Goal: Check status: Check status

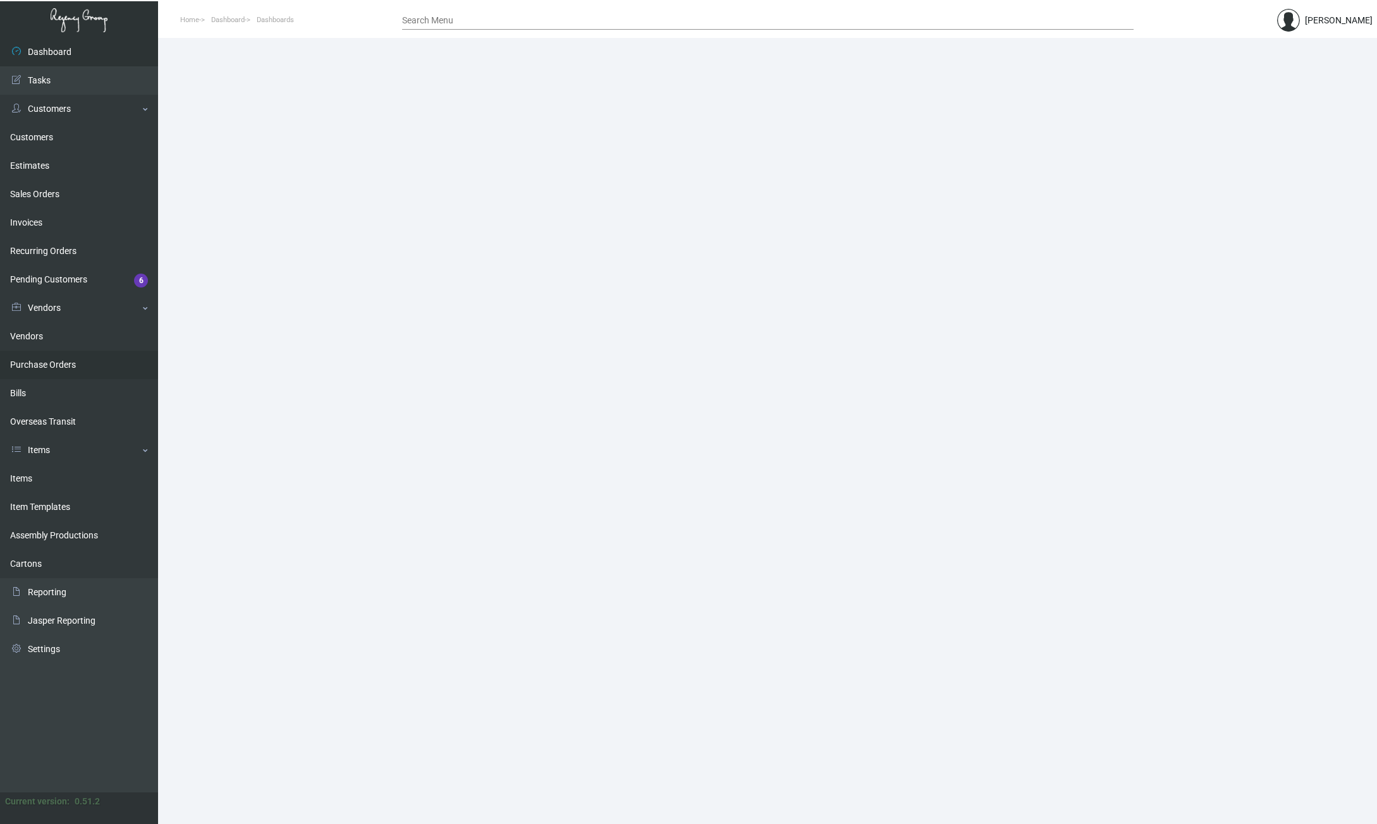
click at [64, 369] on link "Purchase Orders" at bounding box center [79, 365] width 158 height 28
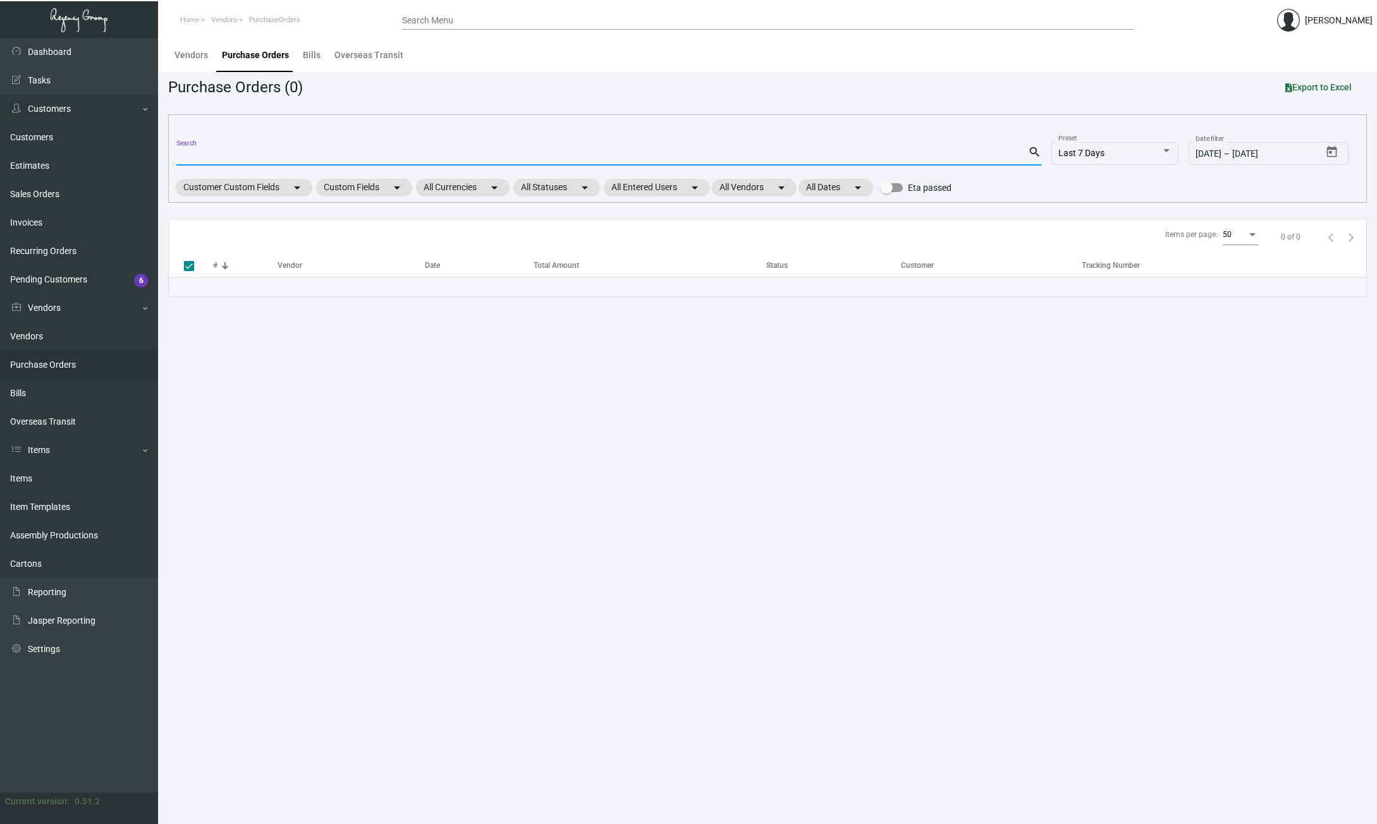
click at [268, 154] on input "Search" at bounding box center [601, 156] width 851 height 10
paste input "81605"
type input "81605"
checkbox input "false"
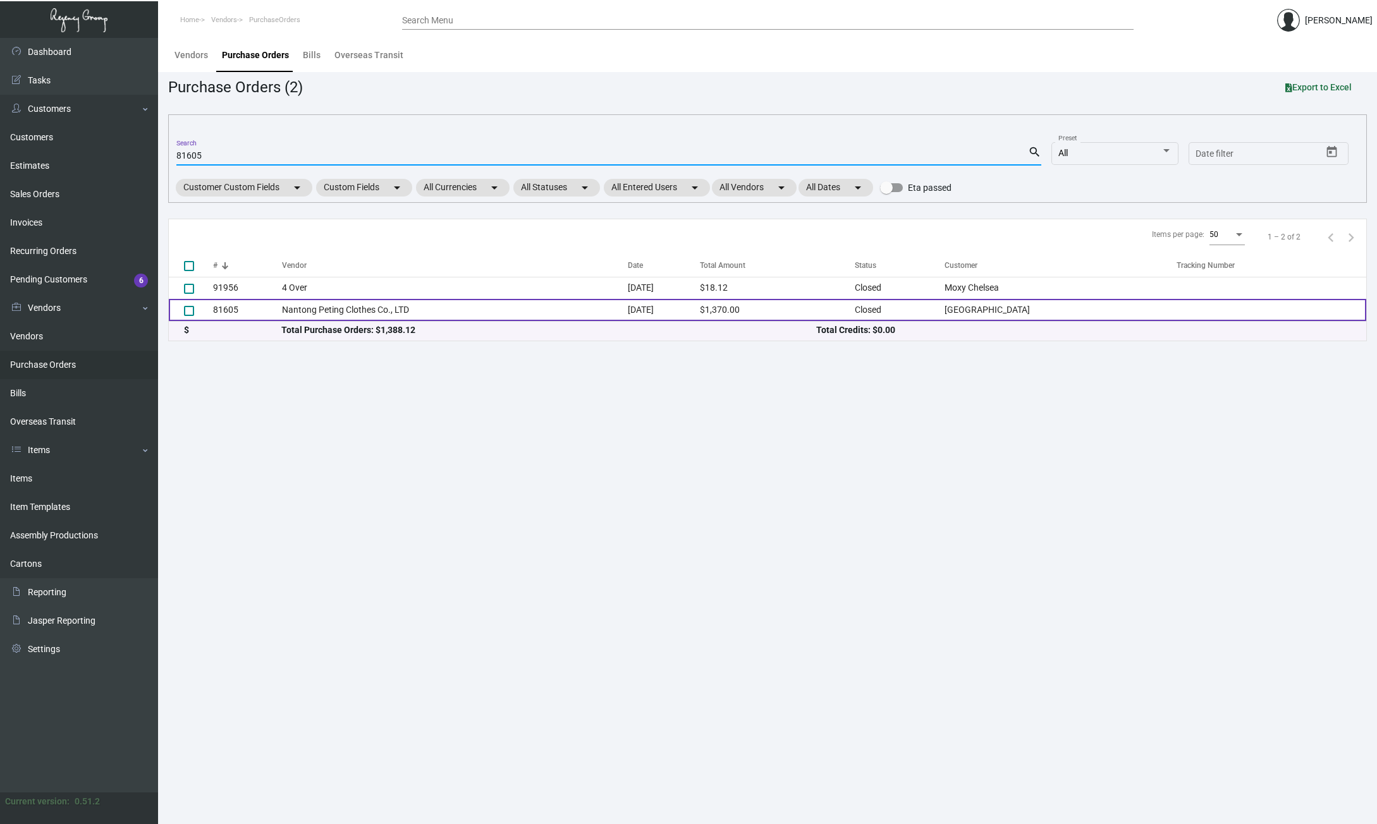
click at [226, 310] on td "81605" at bounding box center [247, 310] width 69 height 22
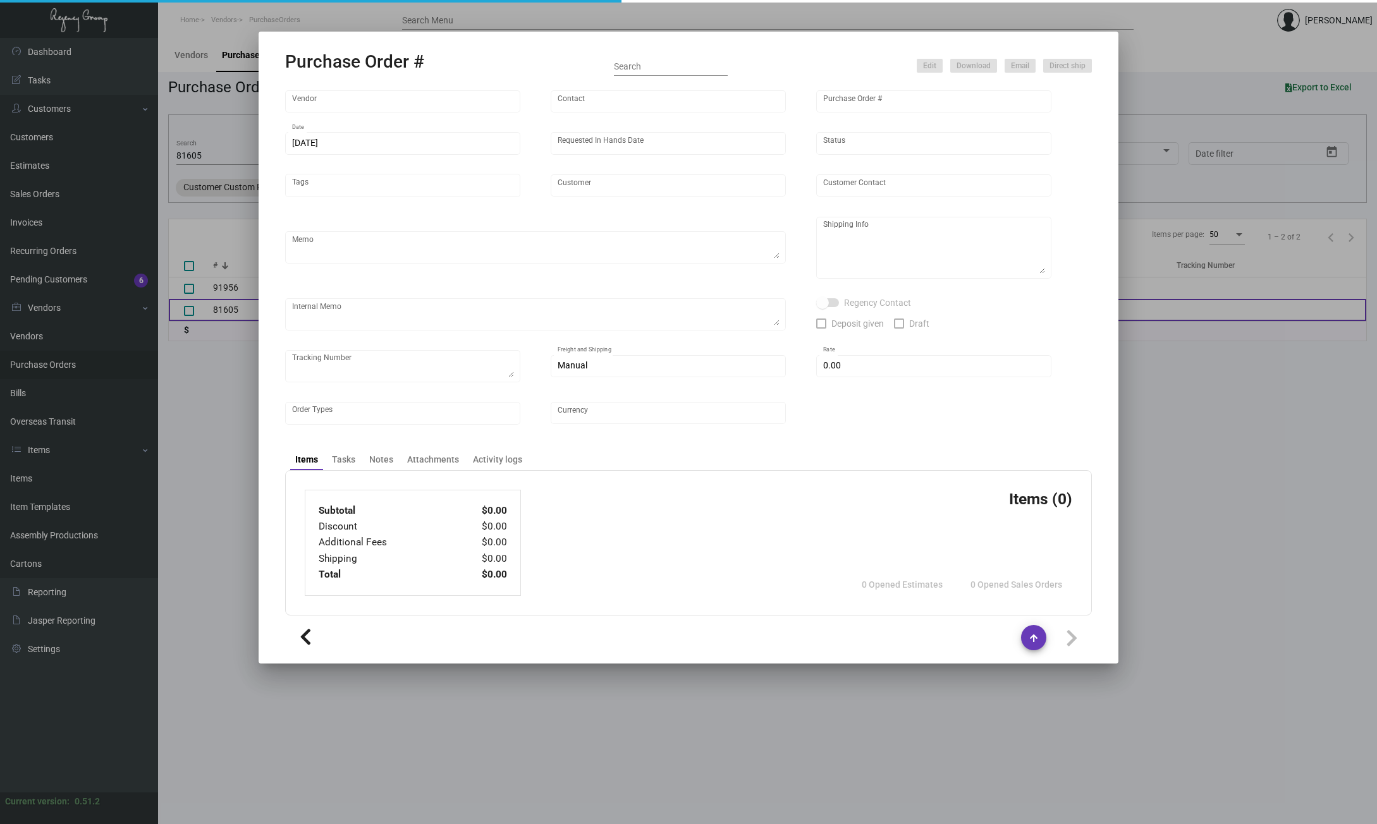
type input "Nantong Peting Clothes Co., LTD"
type input "[PERSON_NAME]"
type input "81605"
type input "[DATE]"
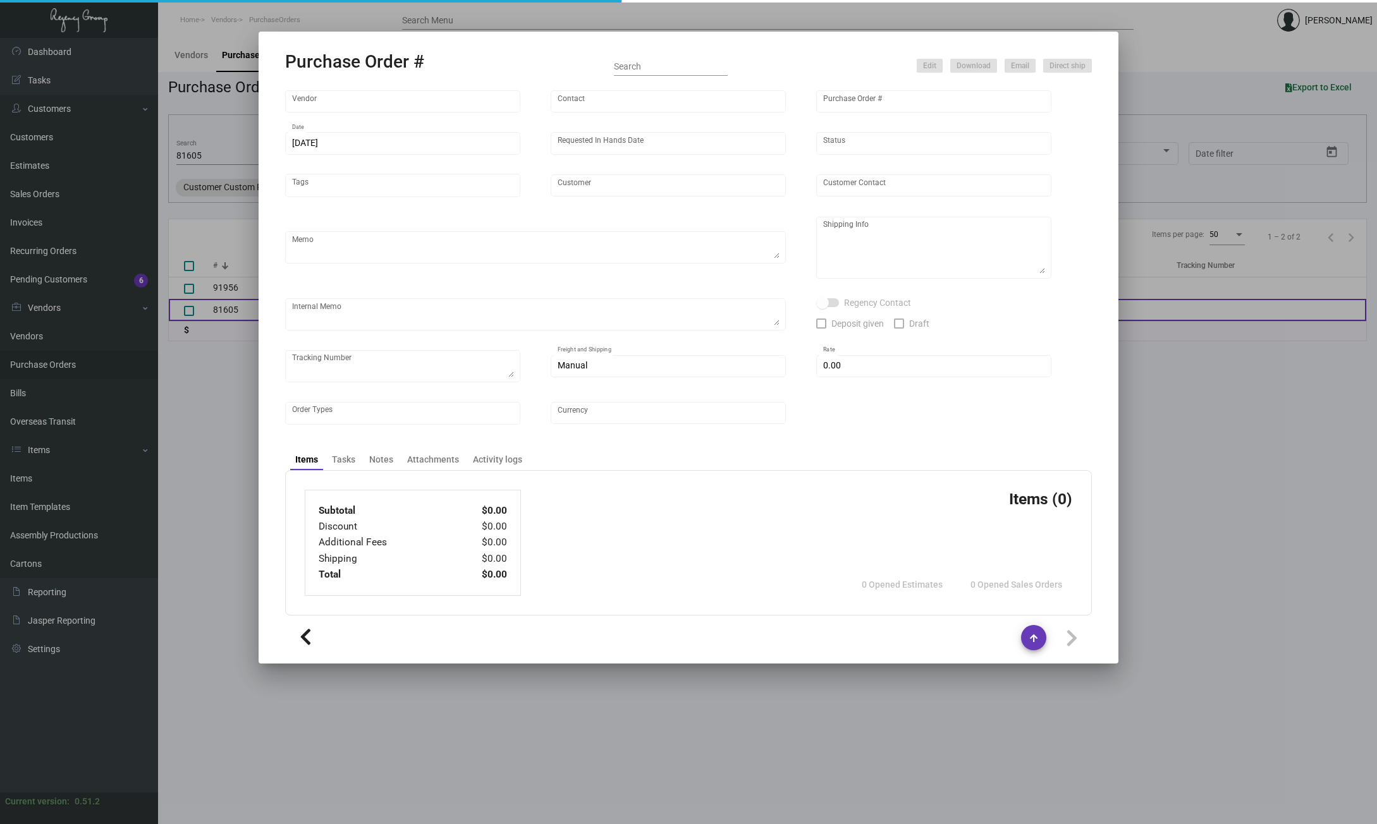
type input "[GEOGRAPHIC_DATA]"
type textarea "88 Wall Street [PERSON_NAME] [STREET_ADDRESS][US_STATE]"
checkbox input "true"
type input "$ 0.00"
type input "United States Dollar $"
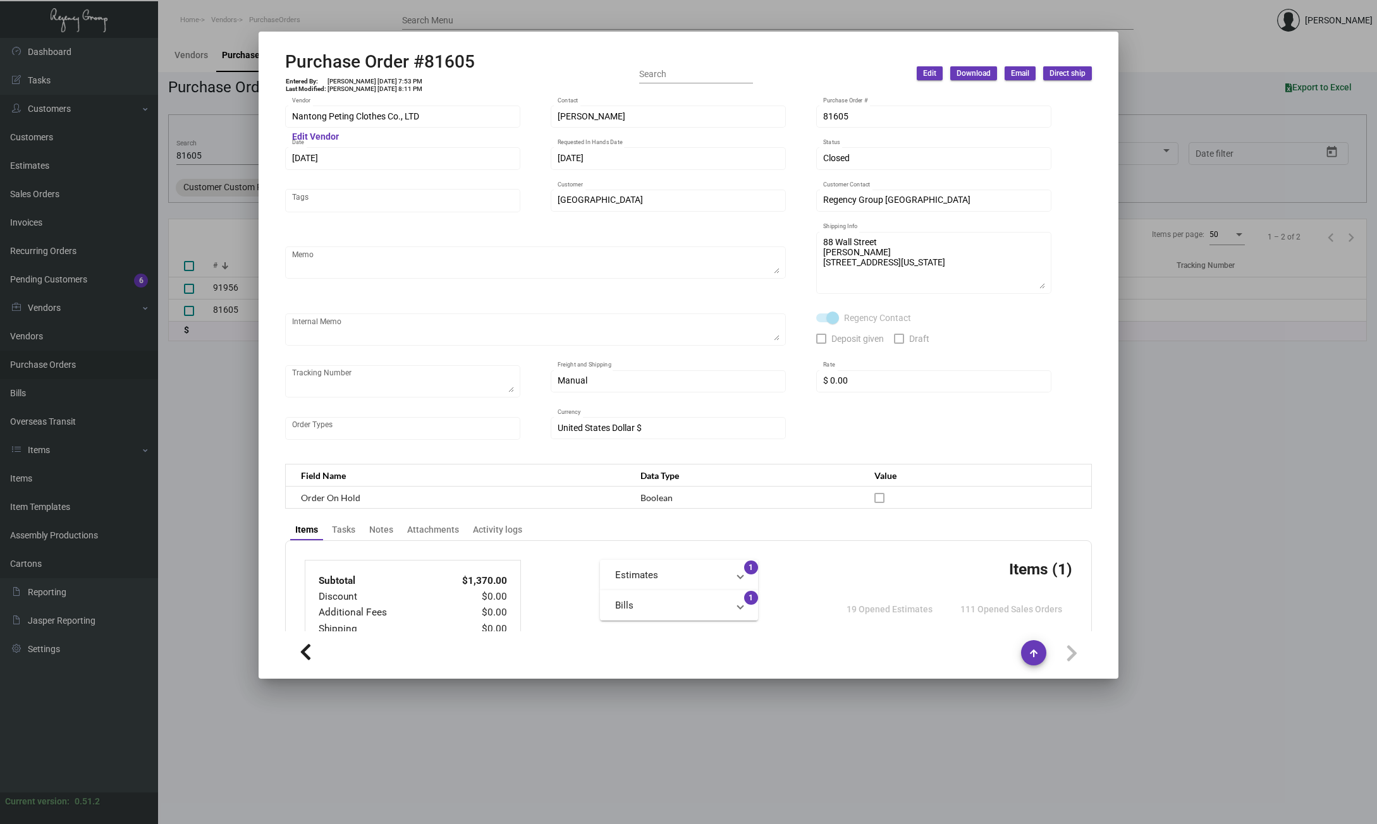
click at [292, 157] on div "[DATE] Date" at bounding box center [403, 157] width 222 height 25
click at [197, 393] on div at bounding box center [688, 412] width 1377 height 824
